Goal: Find specific page/section: Find specific page/section

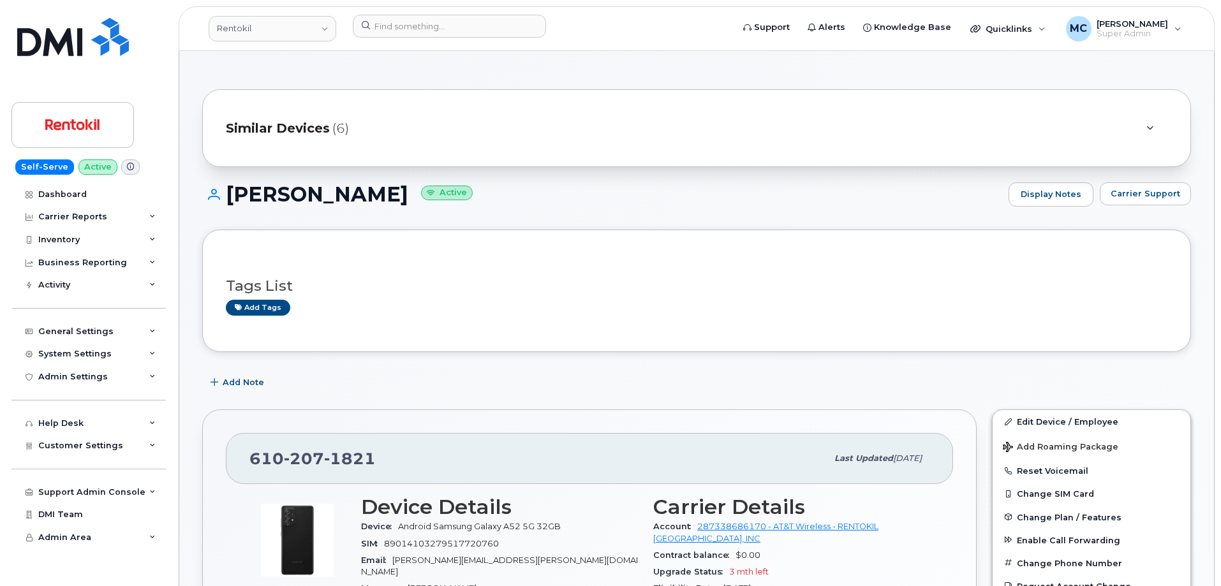
scroll to position [1305, 0]
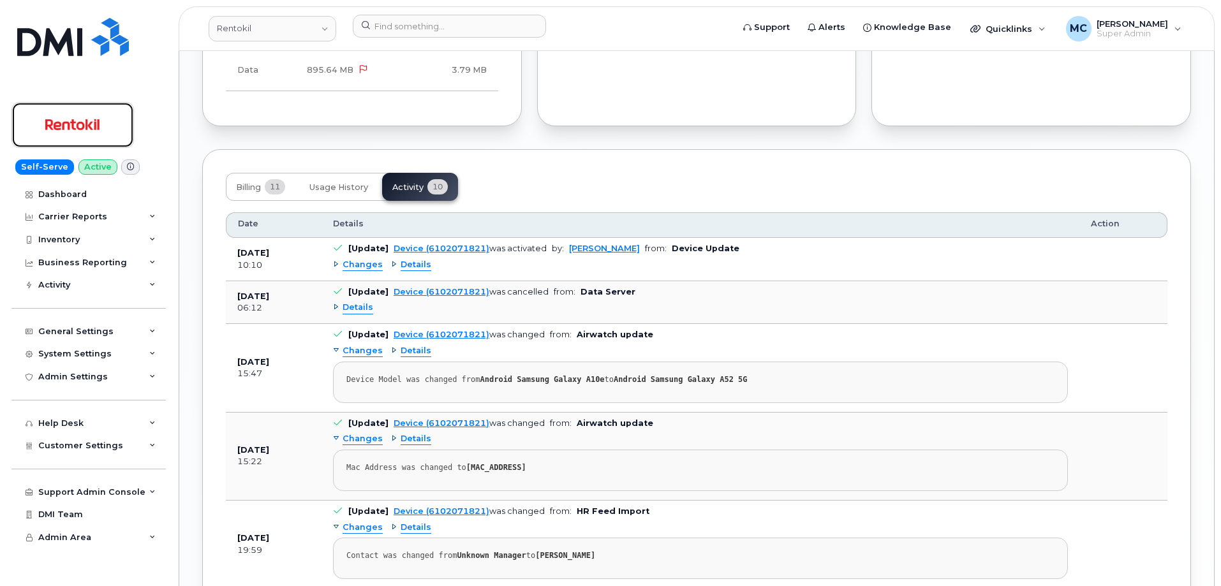
click at [115, 115] on img at bounding box center [73, 124] width 98 height 37
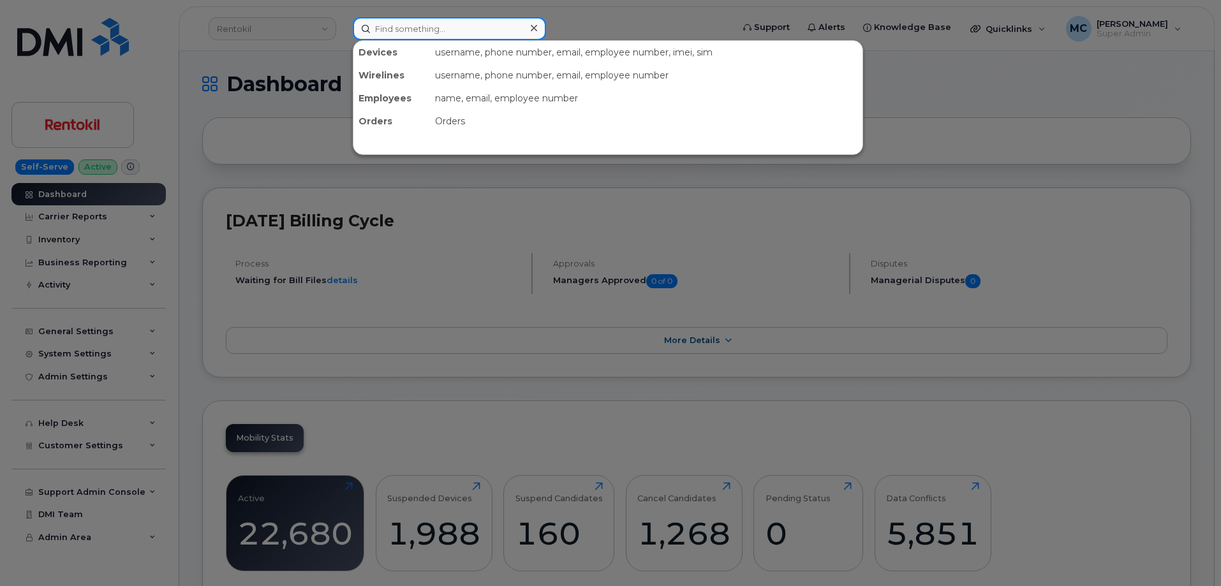
click at [422, 31] on input at bounding box center [449, 28] width 193 height 23
paste input "610-207-1821"
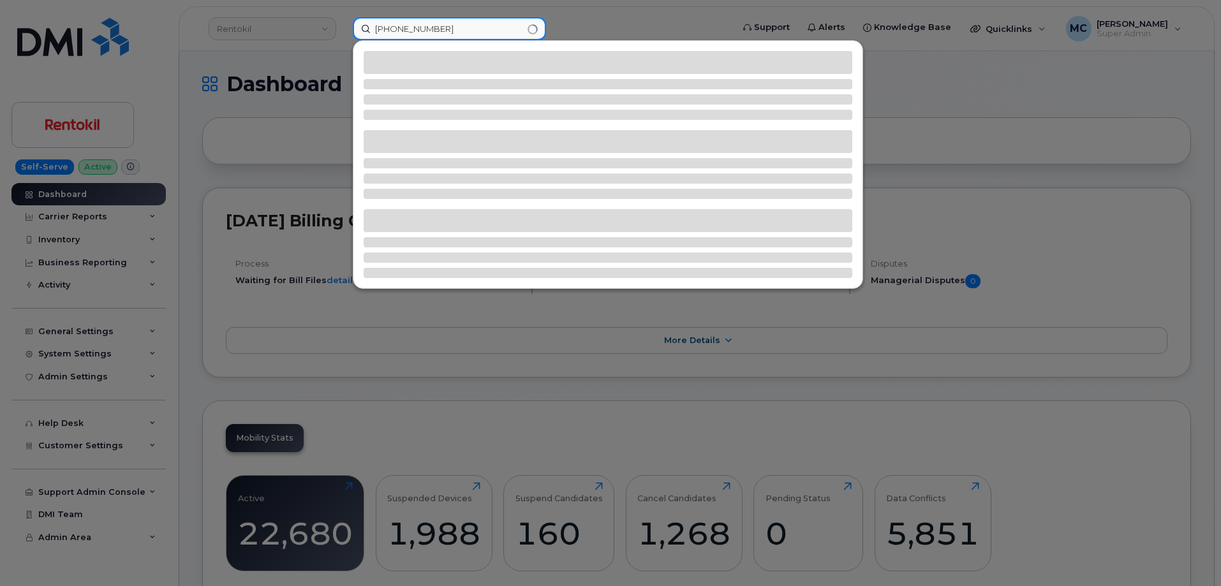
type input "610-207-1821"
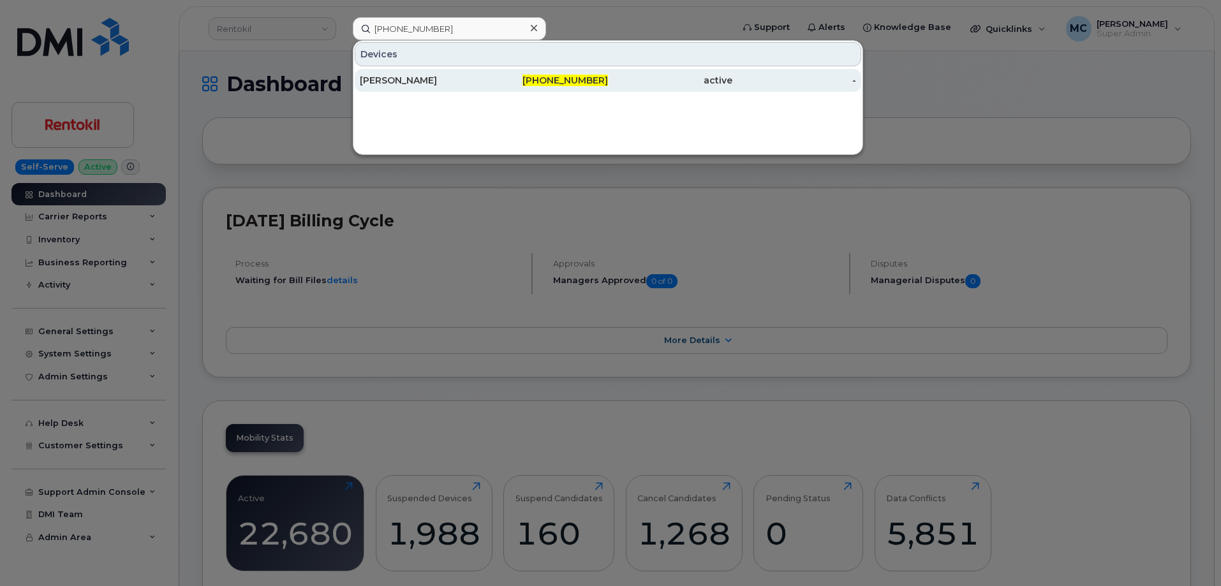
click at [578, 76] on span "610-207-1821" at bounding box center [564, 80] width 85 height 11
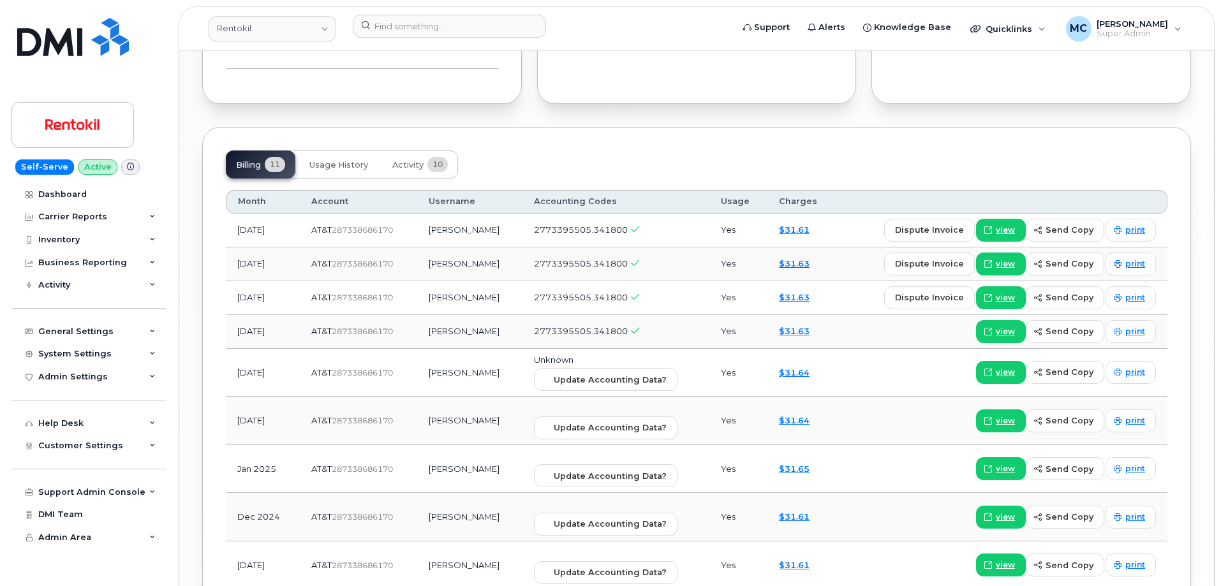
scroll to position [1330, 0]
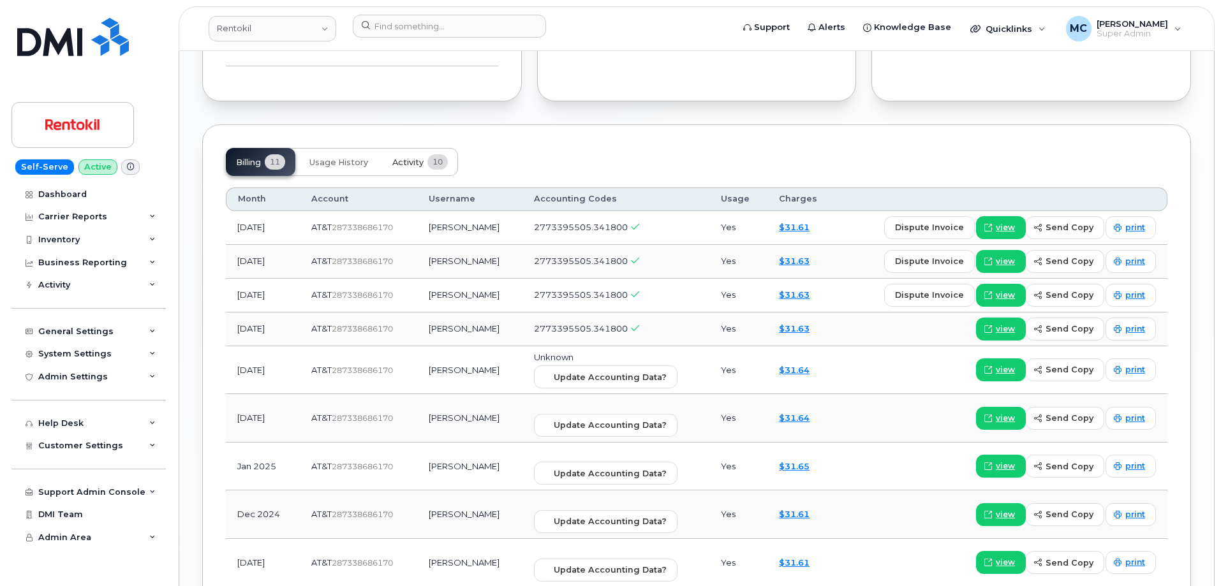
click at [409, 158] on span "Activity" at bounding box center [407, 163] width 31 height 10
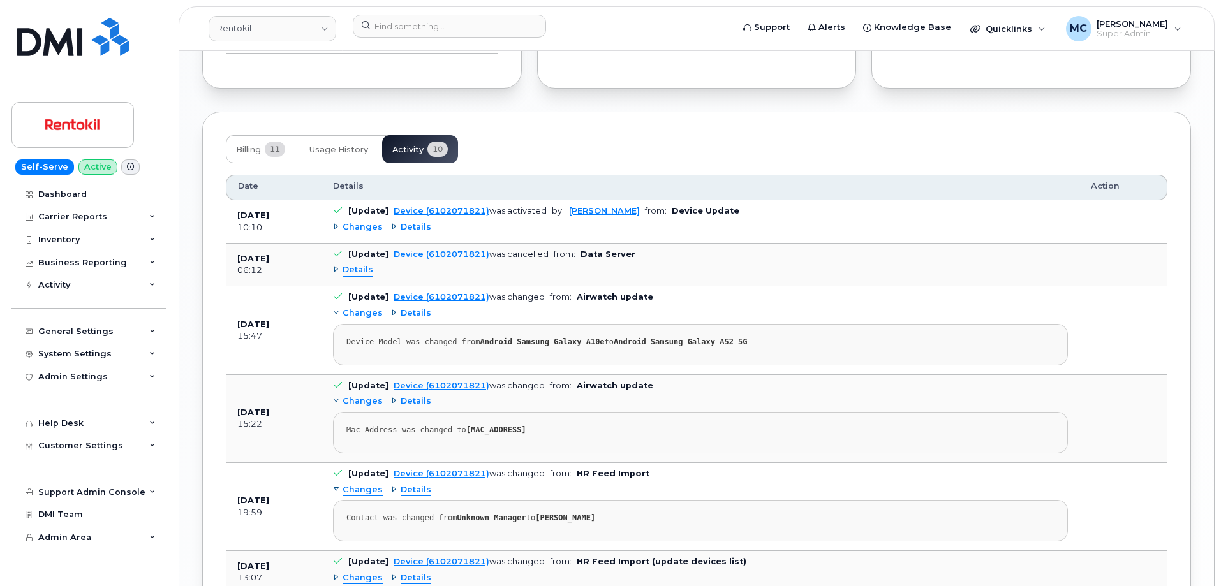
scroll to position [1333, 0]
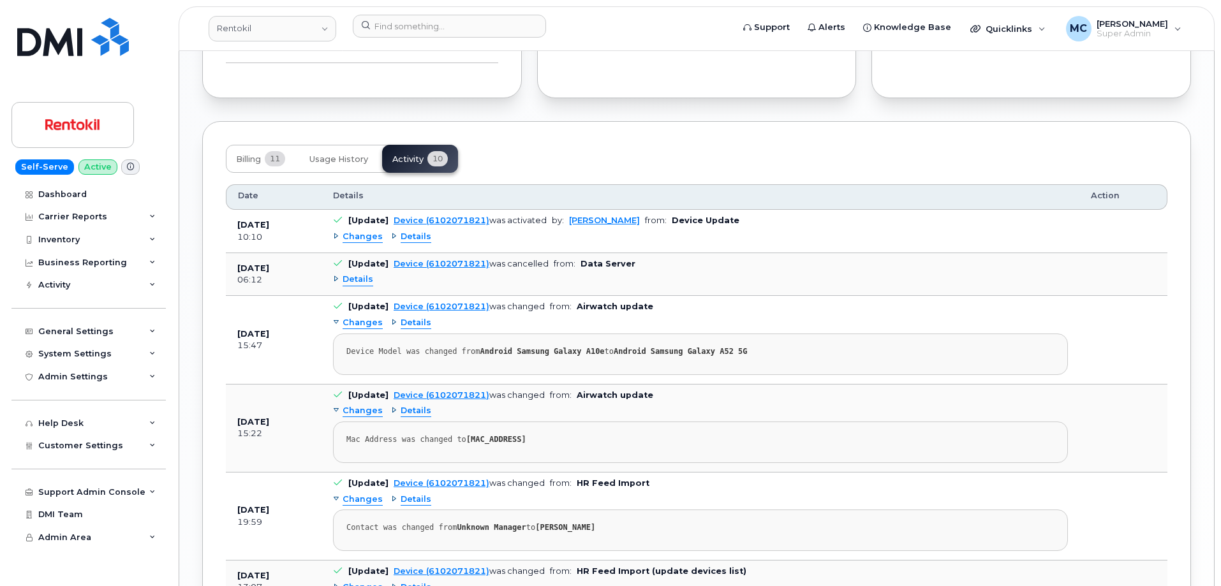
click at [362, 274] on span "Details" at bounding box center [357, 280] width 31 height 12
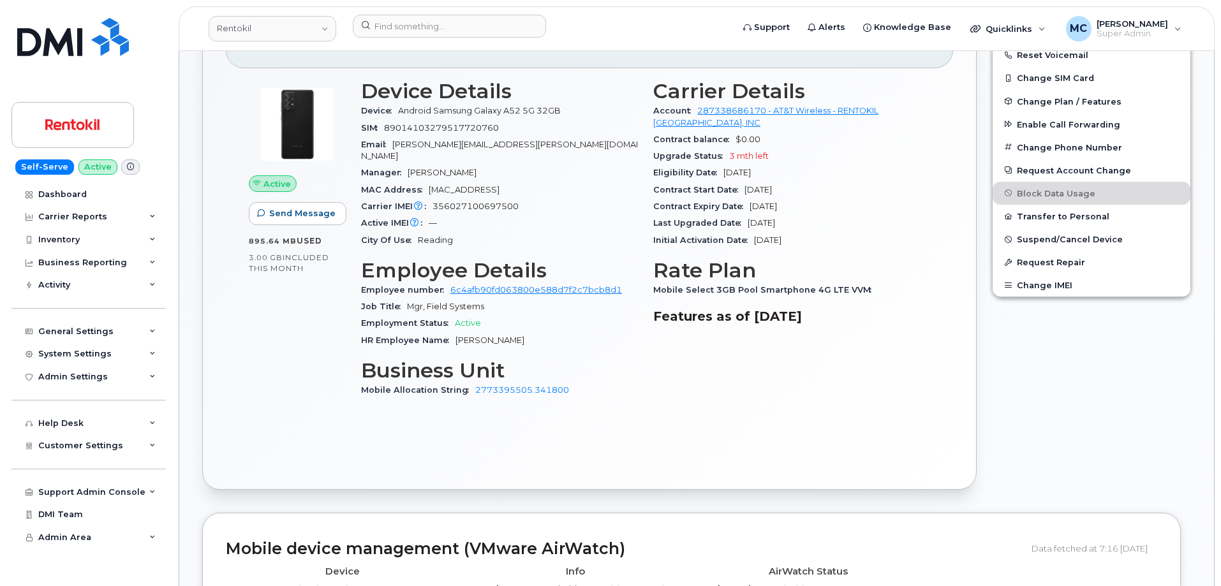
scroll to position [406, 0]
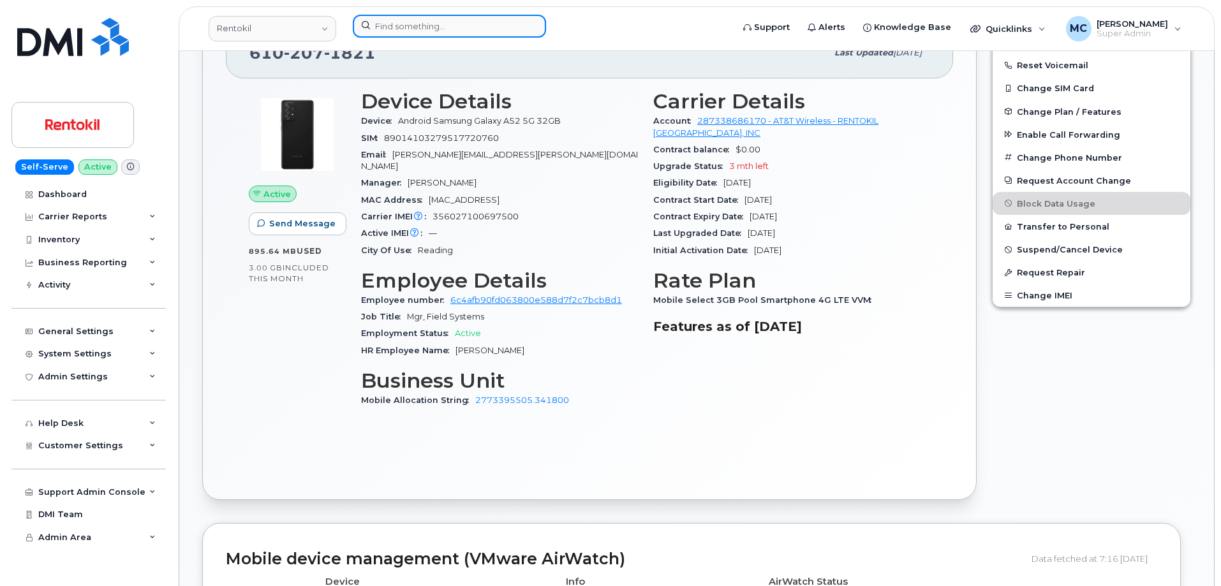
click at [475, 29] on input at bounding box center [449, 26] width 193 height 23
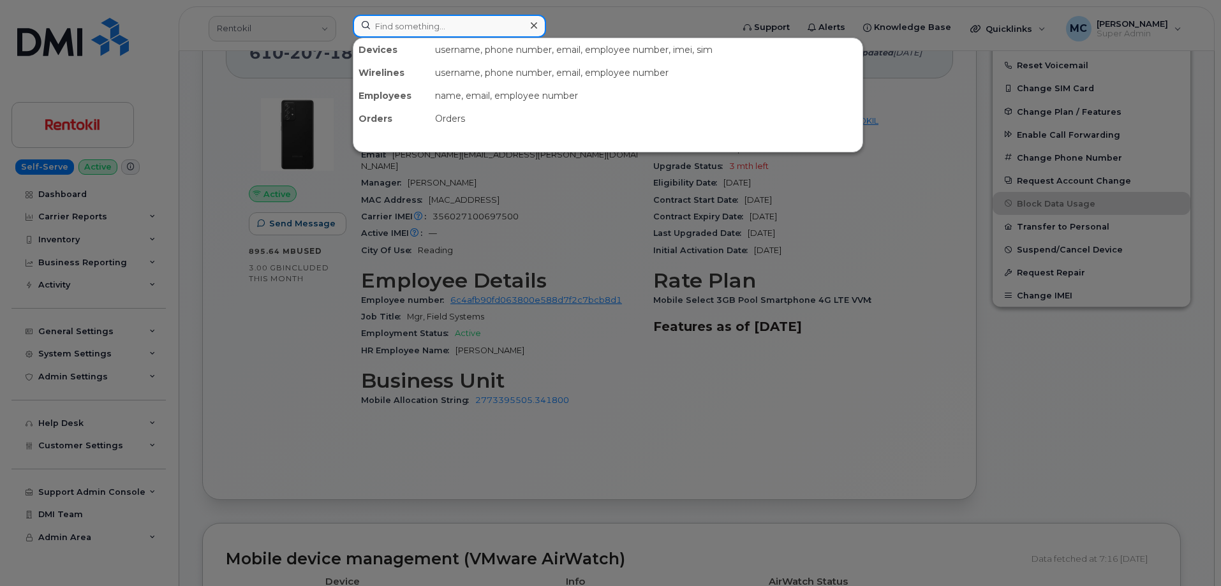
paste input "4847353967"
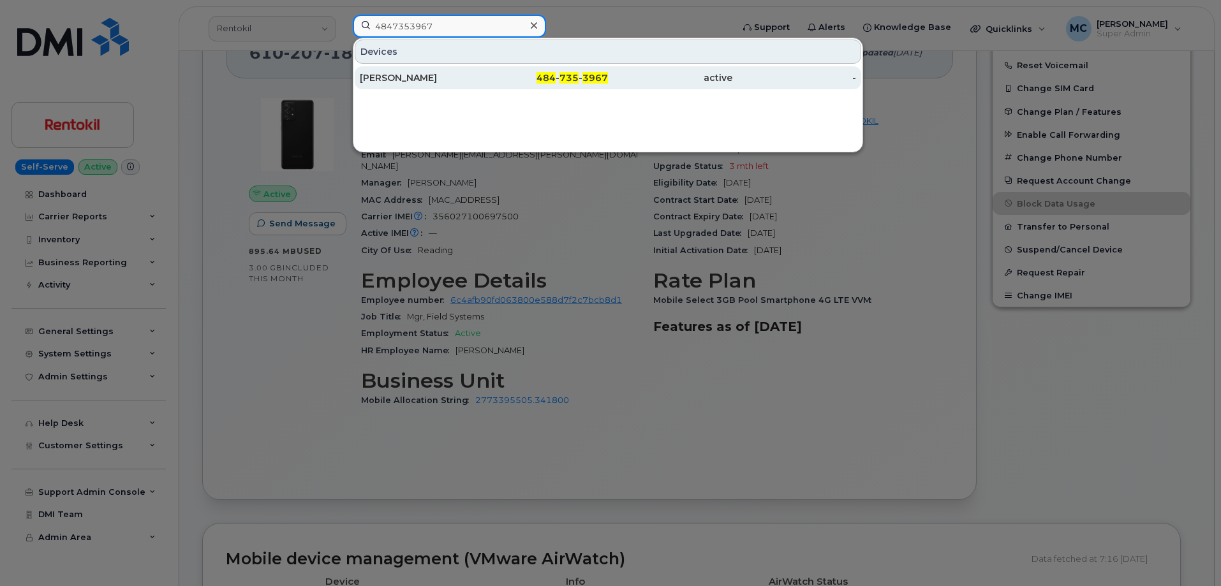
type input "4847353967"
click at [495, 74] on div "484 - 735 - 3967" at bounding box center [546, 77] width 124 height 13
